Goal: Transaction & Acquisition: Purchase product/service

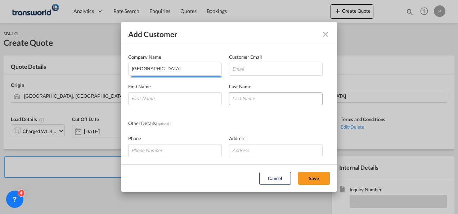
scroll to position [76, 0]
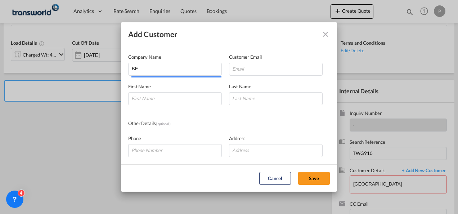
type input "B"
type input "ASTEMED"
click at [239, 71] on input "Add Customer Company ..." at bounding box center [276, 69] width 94 height 13
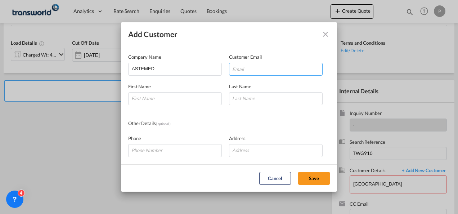
paste input "Rawaha <[EMAIL_ADDRESS][DOMAIN_NAME]"
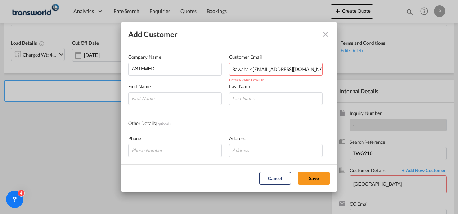
click at [252, 70] on input "Rawaha <[EMAIL_ADDRESS][DOMAIN_NAME]" at bounding box center [276, 69] width 94 height 13
type input "[EMAIL_ADDRESS][DOMAIN_NAME]"
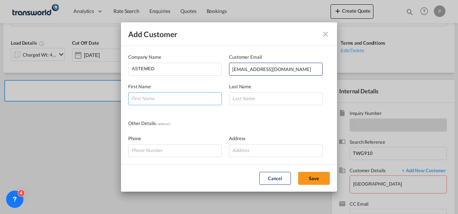
click at [164, 98] on input "Add Customer Company ..." at bounding box center [175, 98] width 94 height 13
type input "RAWAHA"
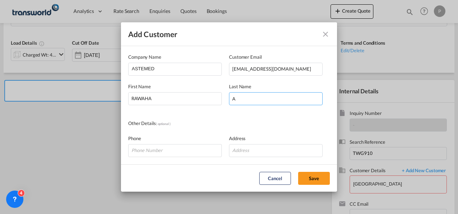
click at [246, 99] on input "A" at bounding box center [276, 98] width 94 height 13
type input "ASTEMED"
click at [298, 172] on button "Save" at bounding box center [314, 178] width 32 height 13
type input "ASTEMED, [PERSON_NAME], [EMAIL_ADDRESS][DOMAIN_NAME]"
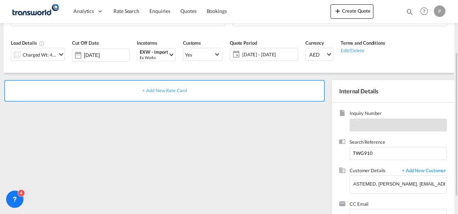
click at [189, 93] on div "+ Add New Rate Card" at bounding box center [164, 91] width 321 height 22
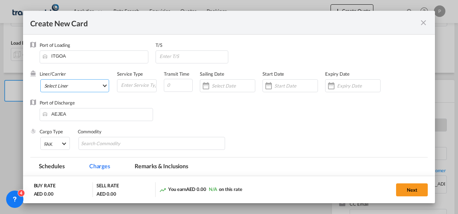
click at [72, 83] on md-select "Select Liner 2HM LOGISTICS D.O.O. / TDWC-CAPODISTRI 2HM LOGISTICS D.O.O. / TDWC…" at bounding box center [74, 85] width 69 height 13
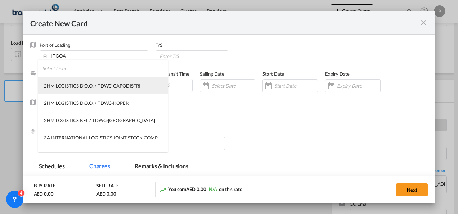
type md-option "9679"
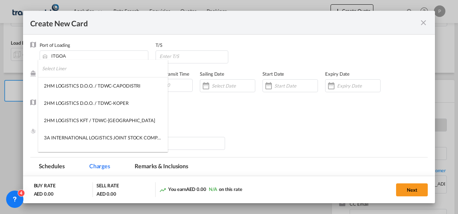
click at [427, 24] on md-backdrop at bounding box center [229, 107] width 458 height 214
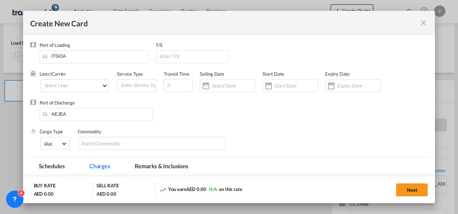
click at [422, 24] on md-icon "icon-close fg-AAA8AD m-0 pointer" at bounding box center [423, 22] width 9 height 9
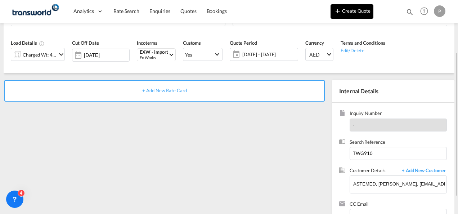
click at [347, 7] on button "Create Quote" at bounding box center [352, 11] width 43 height 14
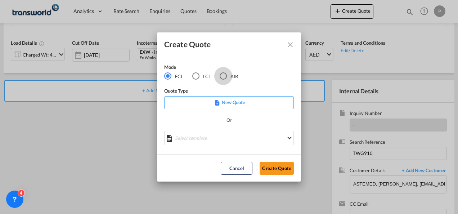
click at [223, 75] on div "AIR" at bounding box center [223, 75] width 7 height 7
click at [274, 169] on button "Create Quote" at bounding box center [277, 168] width 34 height 13
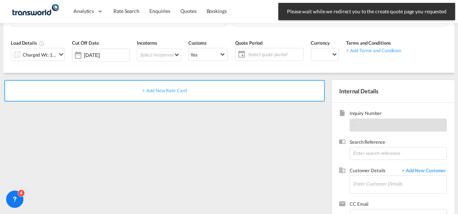
scroll to position [102, 0]
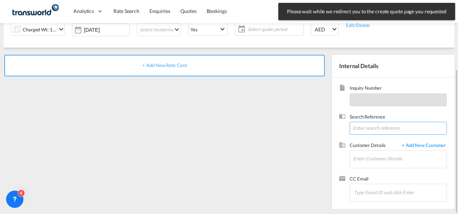
click at [379, 128] on input at bounding box center [398, 128] width 97 height 13
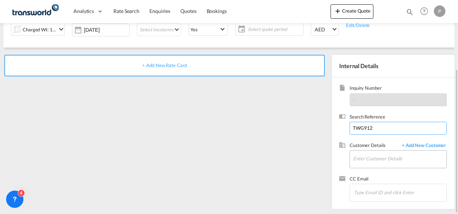
type input "TWG912"
click at [376, 156] on input "Enter Customer Details" at bounding box center [399, 159] width 93 height 16
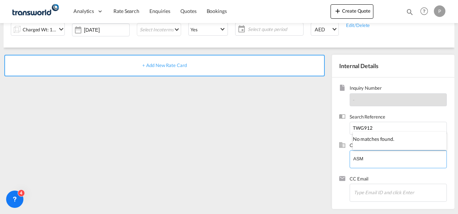
type input "ASM"
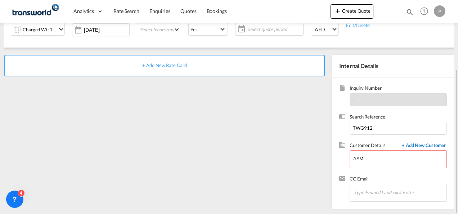
click at [440, 145] on span "+ Add New Customer" at bounding box center [422, 146] width 49 height 8
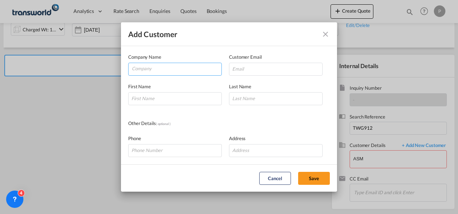
click at [170, 70] on input "Company" at bounding box center [177, 68] width 90 height 11
type input "ASTEMED"
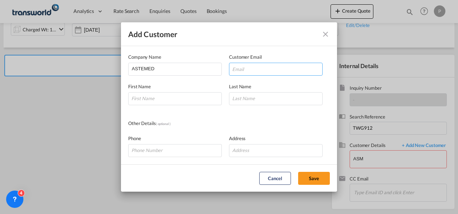
click at [243, 71] on input "Add Customer Company ..." at bounding box center [276, 69] width 94 height 13
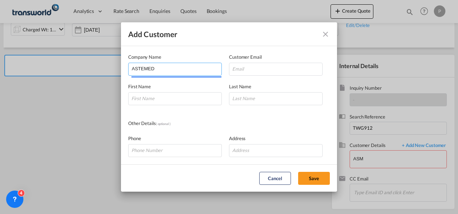
click at [164, 63] on input "ASTEMED" at bounding box center [177, 68] width 90 height 11
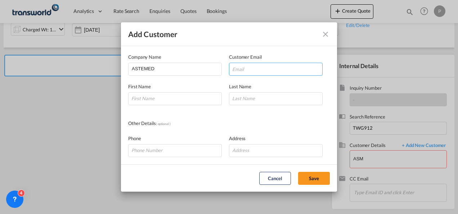
click at [248, 69] on input "Add Customer Company ..." at bounding box center [276, 69] width 94 height 13
type input "[EMAIL_ADDRESS][DOMAIN_NAME]"
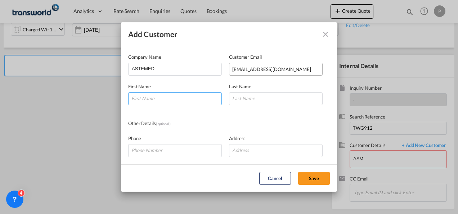
type input "RAWAHA"
type input "ASTEMED"
click at [306, 177] on button "Save" at bounding box center [314, 178] width 32 height 13
type input "ASTEMED, [PERSON_NAME], [EMAIL_ADDRESS][DOMAIN_NAME]"
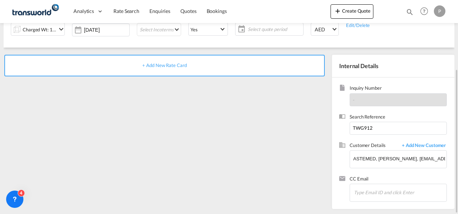
scroll to position [0, 0]
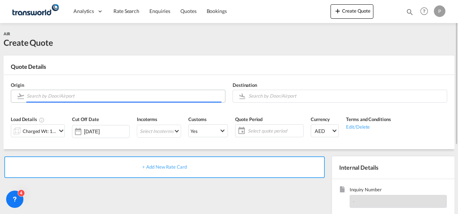
click at [101, 98] on input "Search by Door/Airport" at bounding box center [124, 96] width 195 height 13
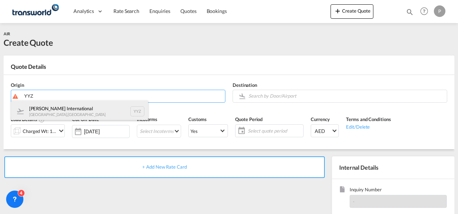
click at [90, 106] on div "[PERSON_NAME] International [GEOGRAPHIC_DATA] , [GEOGRAPHIC_DATA] YYZ" at bounding box center [79, 112] width 137 height 22
type input "[PERSON_NAME] International, [GEOGRAPHIC_DATA], YYZ"
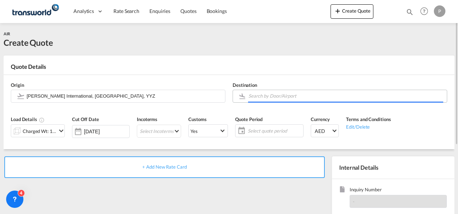
click at [271, 97] on input "Search by Door/Airport" at bounding box center [346, 96] width 195 height 13
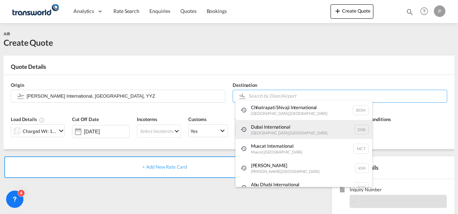
click at [276, 131] on div "Dubai International [GEOGRAPHIC_DATA] , [GEOGRAPHIC_DATA] DXB" at bounding box center [304, 129] width 137 height 19
type input "Dubai International, [GEOGRAPHIC_DATA], DXB"
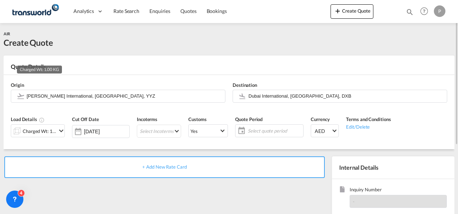
click at [49, 127] on div "Charged Wt: 1.00 KG" at bounding box center [40, 131] width 34 height 10
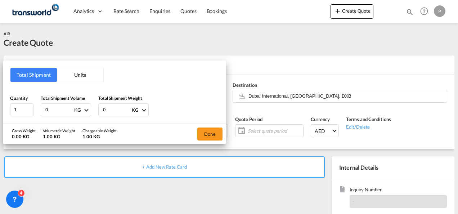
click at [53, 104] on input "0" at bounding box center [59, 110] width 29 height 12
type input "316"
click at [115, 108] on input "0" at bounding box center [116, 110] width 29 height 12
type input "222"
click at [209, 132] on button "Done" at bounding box center [209, 134] width 25 height 13
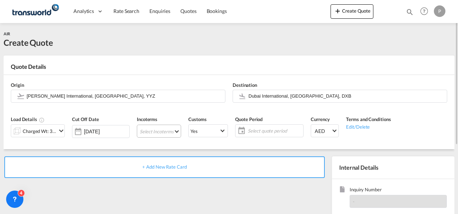
click at [161, 130] on md-select "Select Incoterms DPU - export Delivery at Place Unloaded CIP - import Carriage …" at bounding box center [159, 131] width 44 height 13
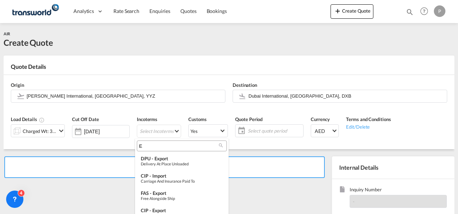
click at [156, 147] on input "E" at bounding box center [179, 146] width 80 height 6
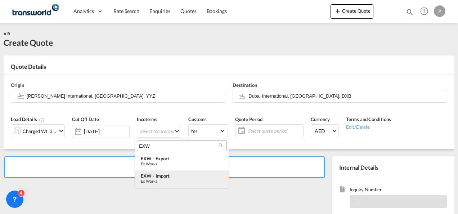
type input "EXW"
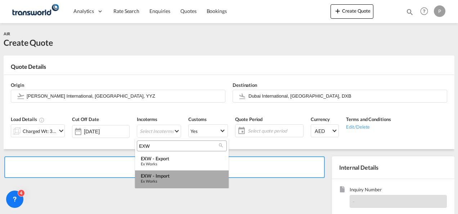
click at [159, 180] on div "Ex Works" at bounding box center [182, 181] width 82 height 5
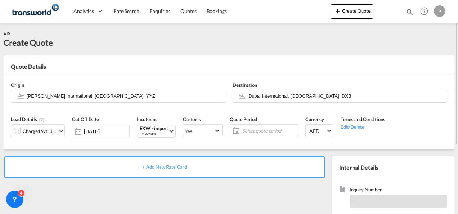
click at [249, 131] on span "Select quote period" at bounding box center [269, 131] width 54 height 6
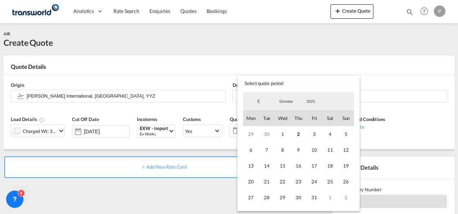
click at [264, 101] on span "Previous Month" at bounding box center [258, 101] width 14 height 14
drag, startPoint x: 283, startPoint y: 144, endPoint x: 267, endPoint y: 198, distance: 56.1
click at [267, 198] on div "1 2 3 4 5 6 7 8 9 10 11 12 13 14 15 16 17 18 19 20 21 22 23 24 25 26 27 28 29 3…" at bounding box center [298, 165] width 111 height 79
drag, startPoint x: 267, startPoint y: 198, endPoint x: 284, endPoint y: 147, distance: 53.7
click at [284, 147] on div "1 2 3 4 5 6 7 8 9 10 11 12 13 14 15 16 17 18 19 20 21 22 23 24 25 26 27 28 29 3…" at bounding box center [298, 165] width 111 height 79
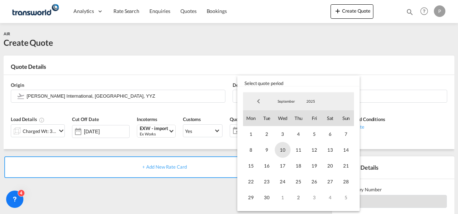
click at [284, 147] on span "10" at bounding box center [283, 150] width 16 height 16
click at [263, 197] on span "30" at bounding box center [267, 197] width 16 height 16
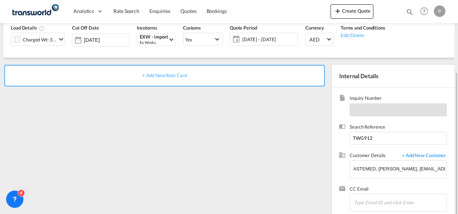
scroll to position [99, 0]
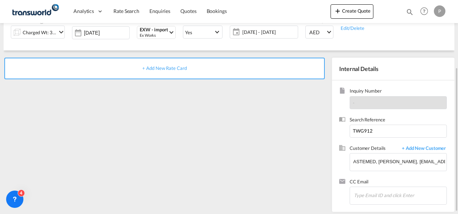
click at [153, 68] on span "+ Add New Rate Card" at bounding box center [164, 68] width 44 height 6
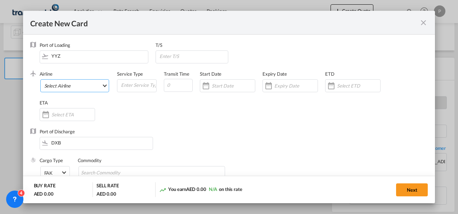
click at [57, 84] on md-select "Select Airline AIR EXPRESS S.A. (1166- / -) CMA CGM Air Cargo (1140-2C / -) DDW…" at bounding box center [74, 85] width 69 height 13
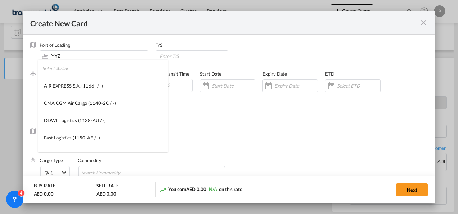
click at [61, 72] on input "search" at bounding box center [105, 68] width 126 height 17
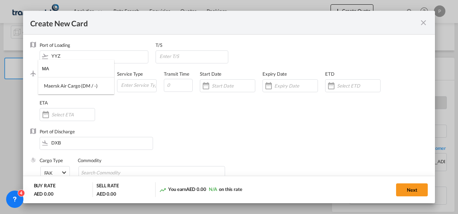
type input "M"
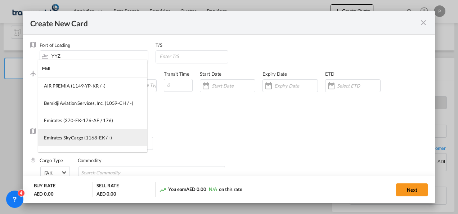
type input "EMI"
click at [76, 136] on div "Emirates SkyCargo (1168-EK / -)" at bounding box center [78, 137] width 68 height 6
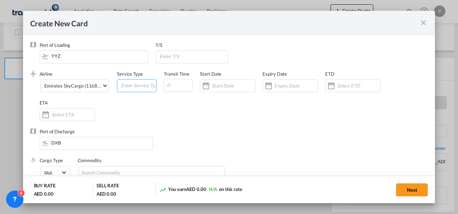
click at [123, 87] on input "Create New Card ..." at bounding box center [138, 85] width 36 height 11
type input "EXW IMPORT"
click at [287, 82] on div "Create New Card ..." at bounding box center [296, 85] width 43 height 6
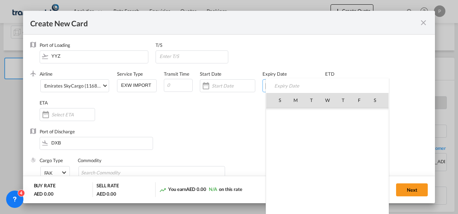
scroll to position [166972, 0]
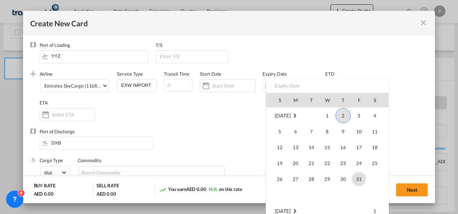
click at [358, 180] on span "31" at bounding box center [359, 179] width 14 height 14
type input "[DATE]"
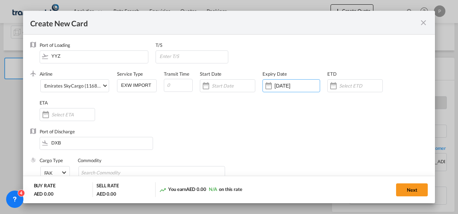
scroll to position [61, 0]
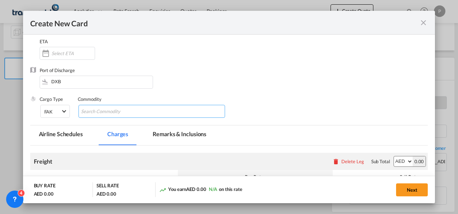
click at [134, 113] on input "Chips input." at bounding box center [114, 112] width 66 height 12
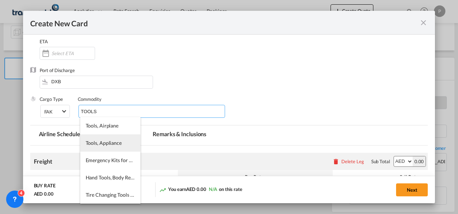
type input "TOOLS"
click at [106, 144] on span "Tools, Appliance" at bounding box center [104, 143] width 36 height 6
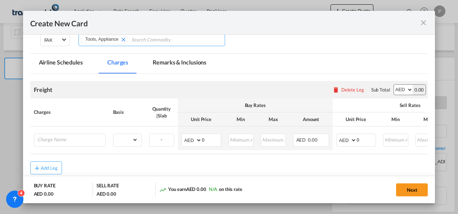
scroll to position [134, 0]
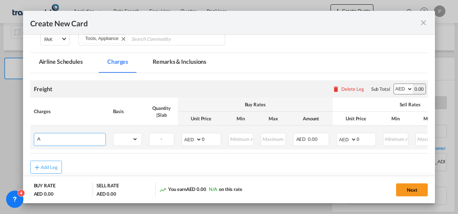
click at [84, 142] on input "A" at bounding box center [71, 138] width 68 height 11
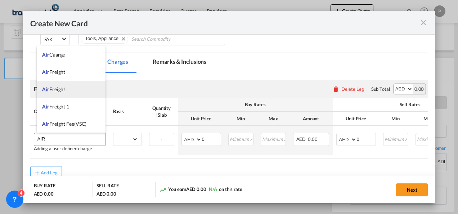
click at [65, 86] on li "Air Freight" at bounding box center [71, 89] width 69 height 17
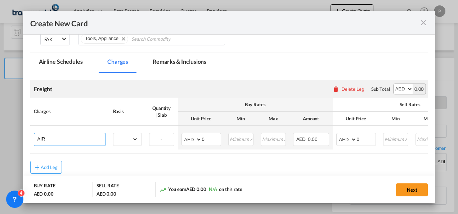
type input "Air Freight"
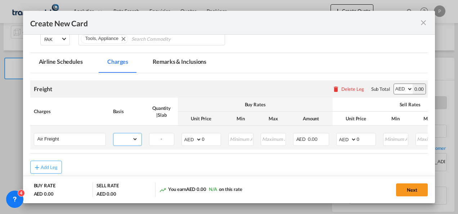
click at [135, 139] on select "gross_weight volumetric_weight per_shipment per_bl per_km % on air freight per_…" at bounding box center [125, 139] width 24 height 12
select select "per_shipment"
click at [113, 133] on select "gross_weight volumetric_weight per_shipment per_bl per_km % on air freight per_…" at bounding box center [125, 139] width 24 height 12
click at [363, 140] on input "0" at bounding box center [366, 138] width 19 height 11
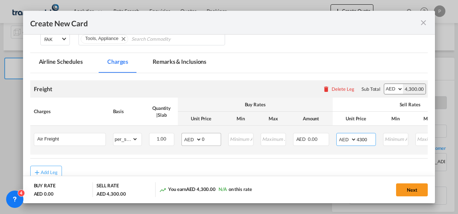
type input "4300"
click at [205, 138] on input "0" at bounding box center [211, 138] width 19 height 11
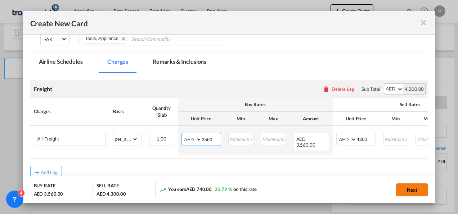
type input "3560"
click at [409, 189] on button "Next" at bounding box center [412, 189] width 32 height 13
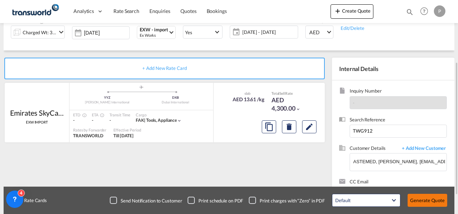
click at [424, 200] on button "Generate Quote" at bounding box center [428, 200] width 40 height 13
click at [407, 164] on input "ASTEMED, [PERSON_NAME], [EMAIL_ADDRESS][DOMAIN_NAME]" at bounding box center [399, 161] width 93 height 16
click at [375, 161] on input "ASTEMED, [PERSON_NAME], [EMAIL_ADDRESS][DOMAIN_NAME]" at bounding box center [399, 161] width 93 height 16
type input "[PERSON_NAME], [EMAIL_ADDRESS][DOMAIN_NAME]"
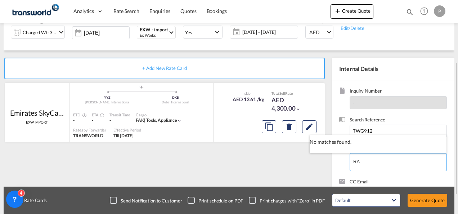
type input "R"
type input "AS"
